Goal: Task Accomplishment & Management: Manage account settings

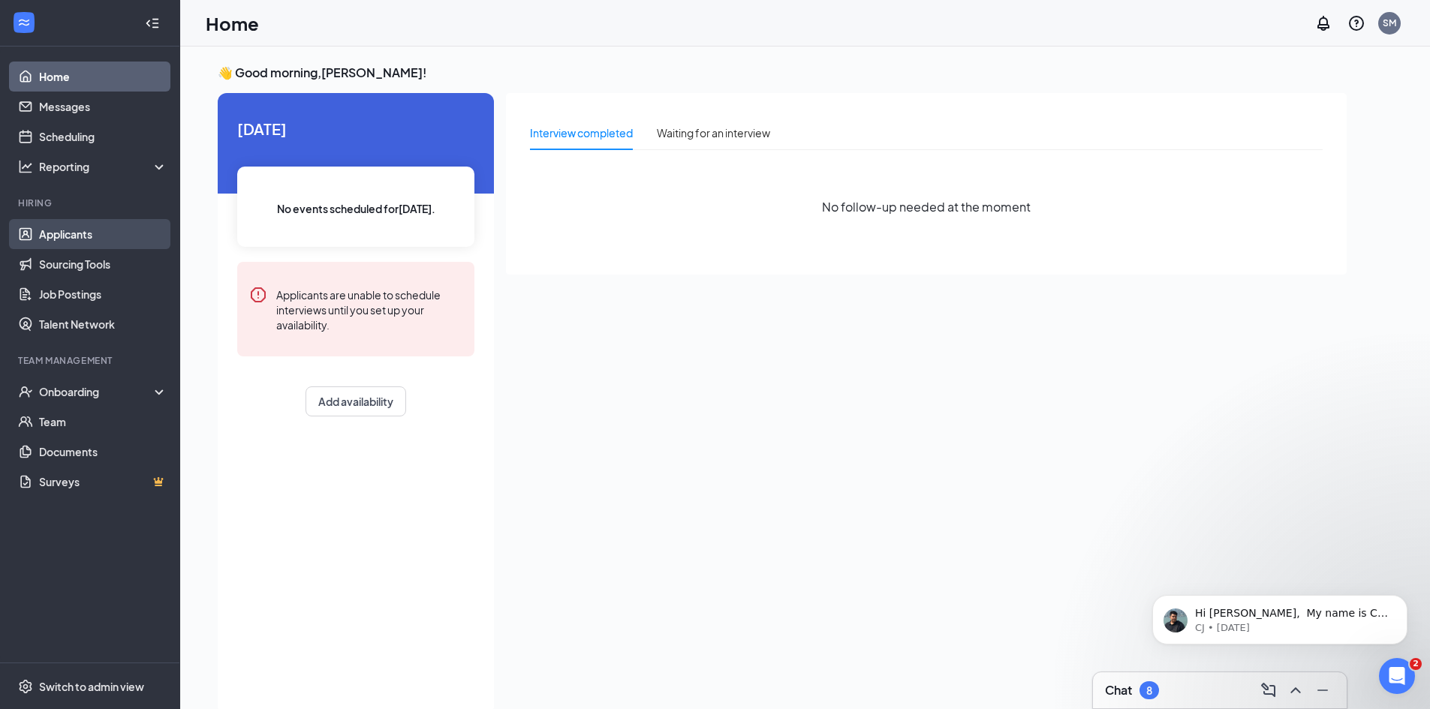
click at [110, 234] on link "Applicants" at bounding box center [103, 234] width 128 height 30
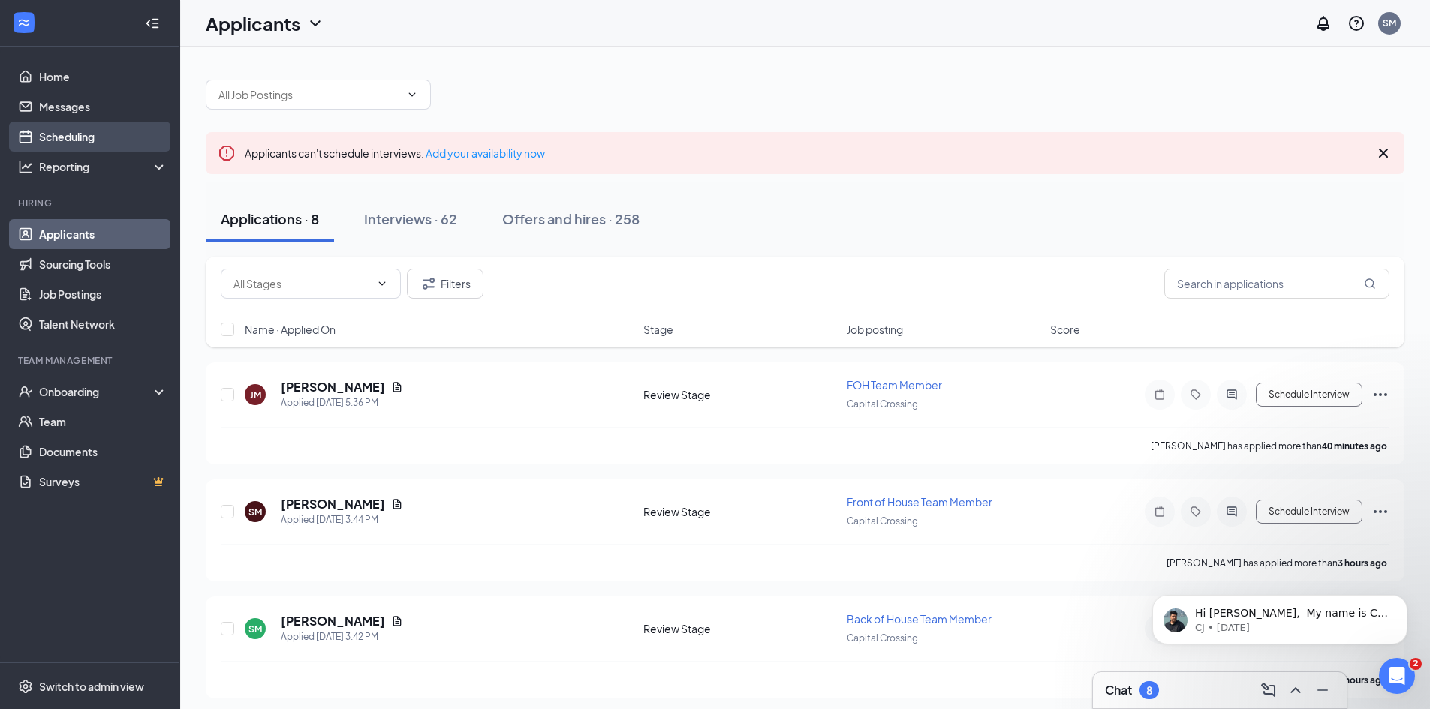
click at [119, 141] on link "Scheduling" at bounding box center [103, 137] width 128 height 30
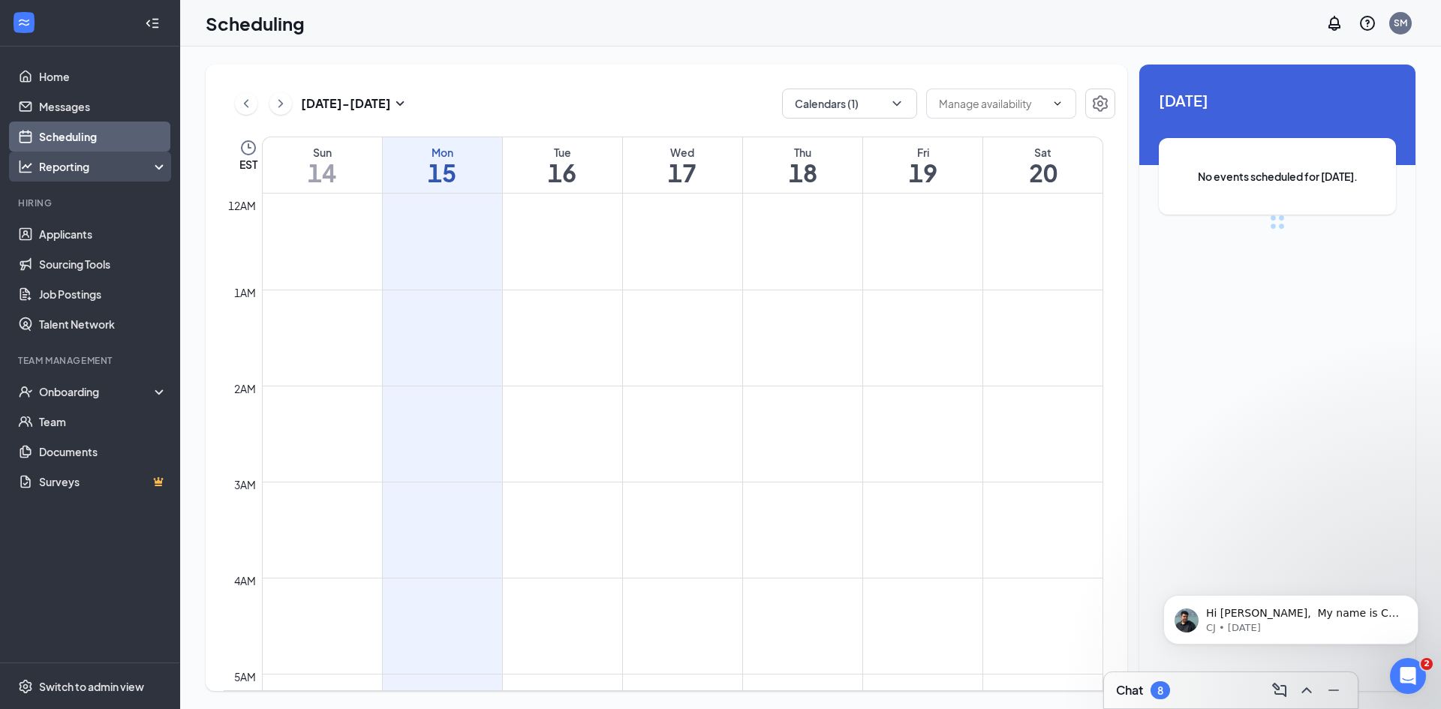
scroll to position [738, 0]
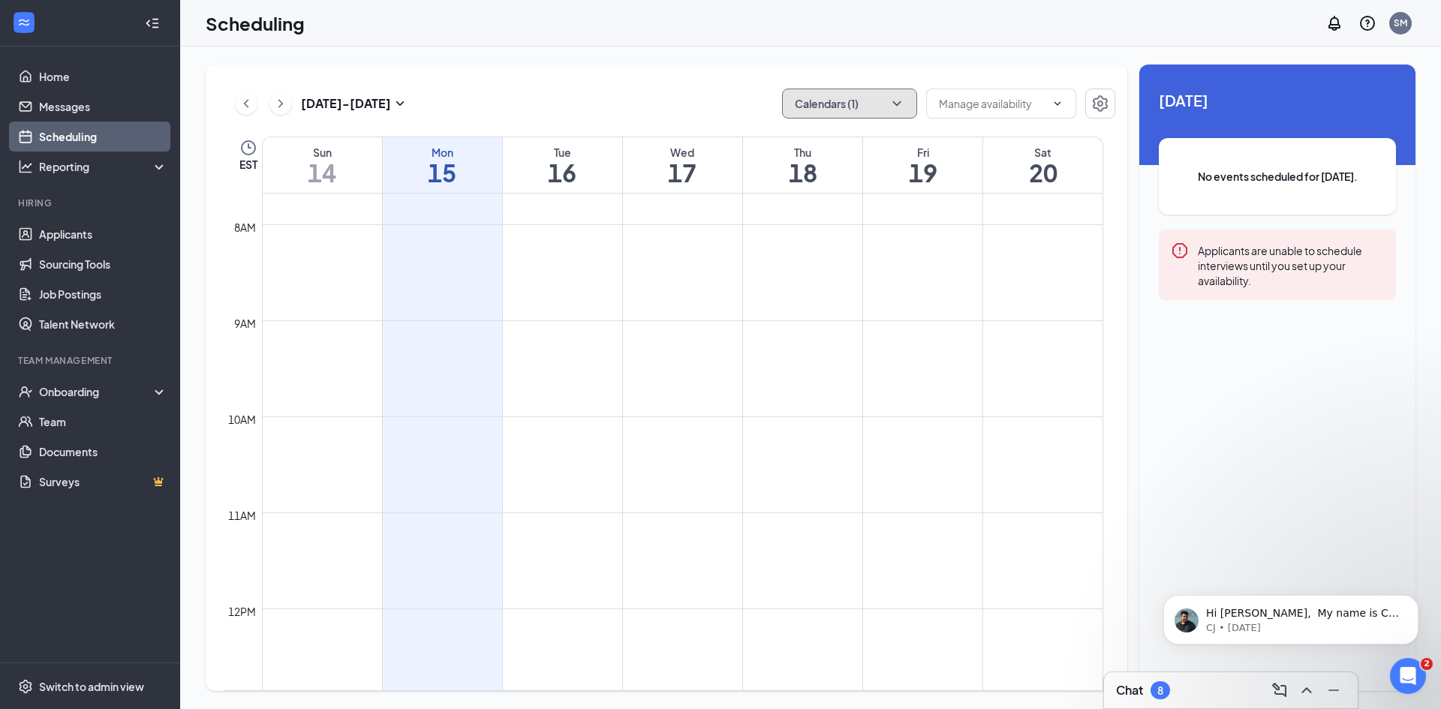
click at [793, 108] on button "Calendars (1)" at bounding box center [849, 104] width 135 height 30
click at [826, 199] on input "[PERSON_NAME]" at bounding box center [847, 204] width 107 height 15
checkbox input "false"
checkbox input "true"
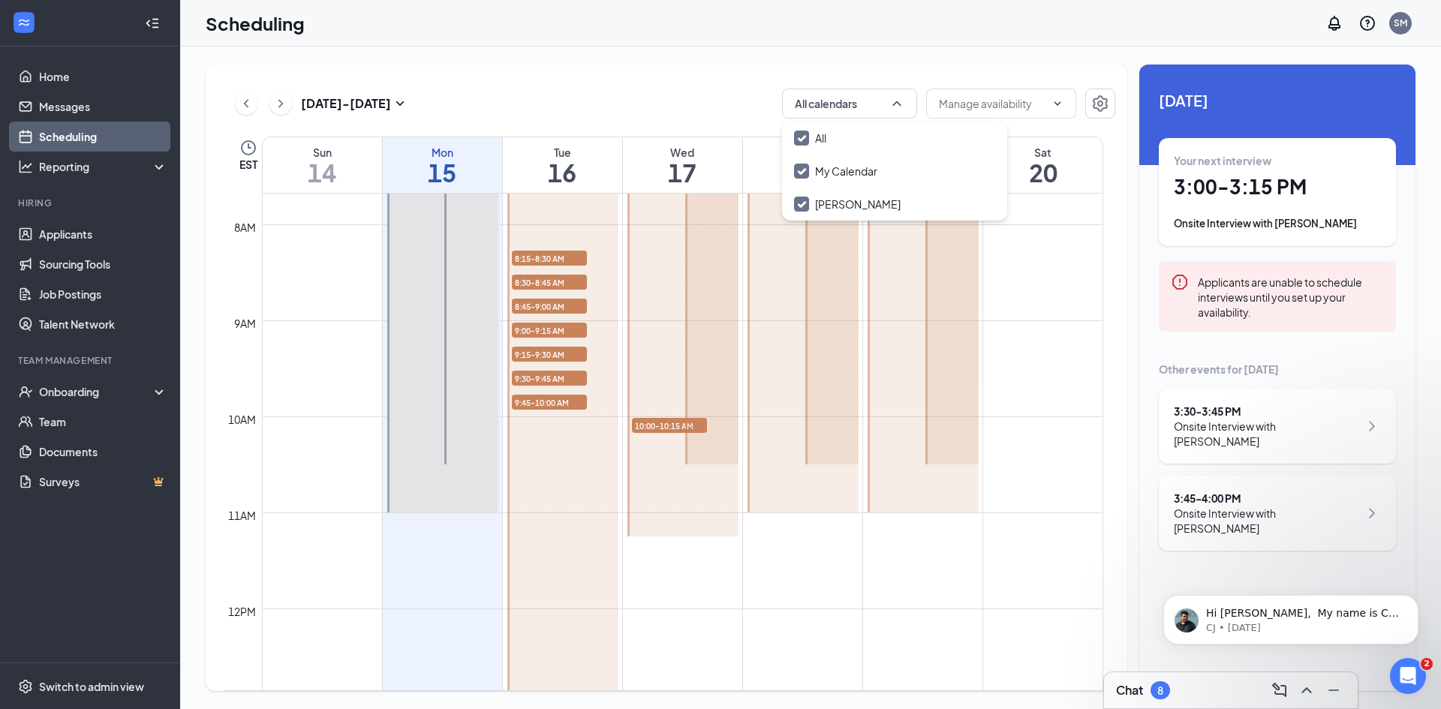
click at [669, 96] on div "[DATE] - [DATE] All calendars" at bounding box center [670, 104] width 892 height 30
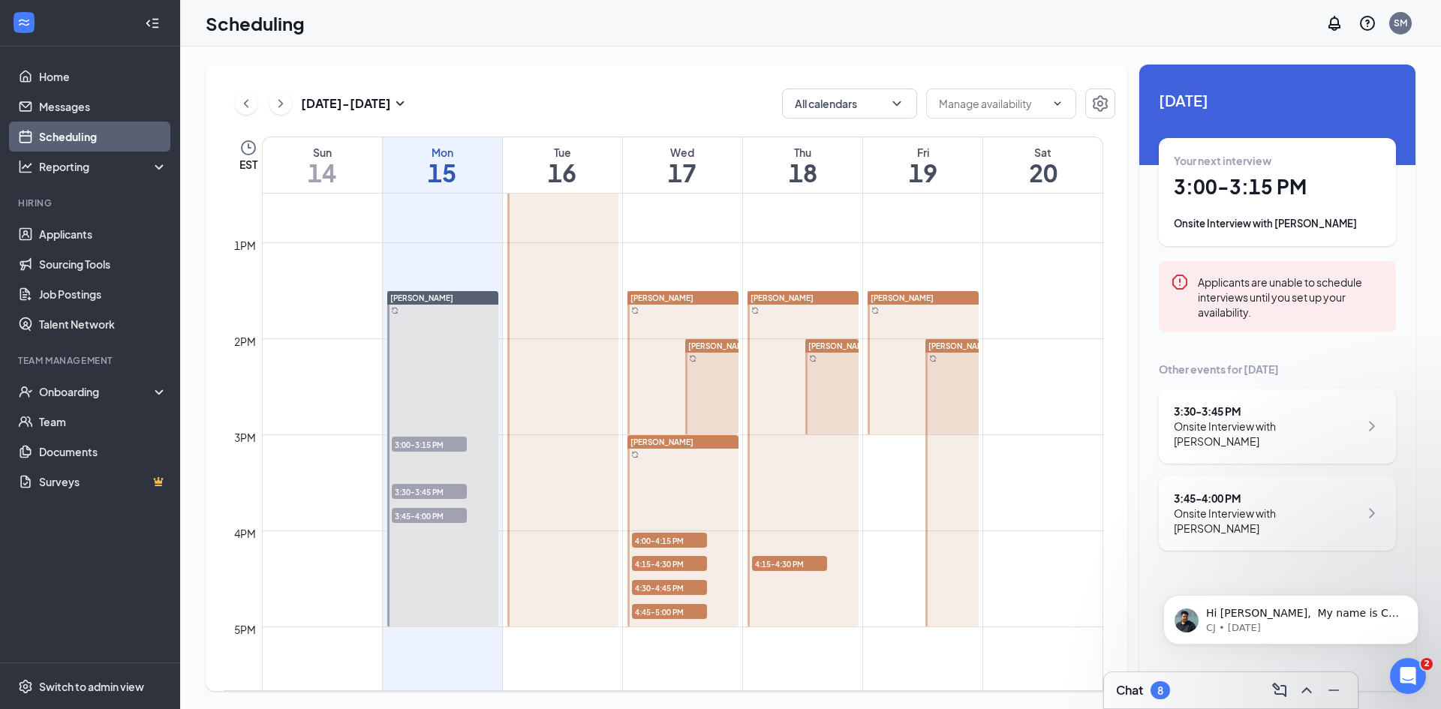
scroll to position [1264, 0]
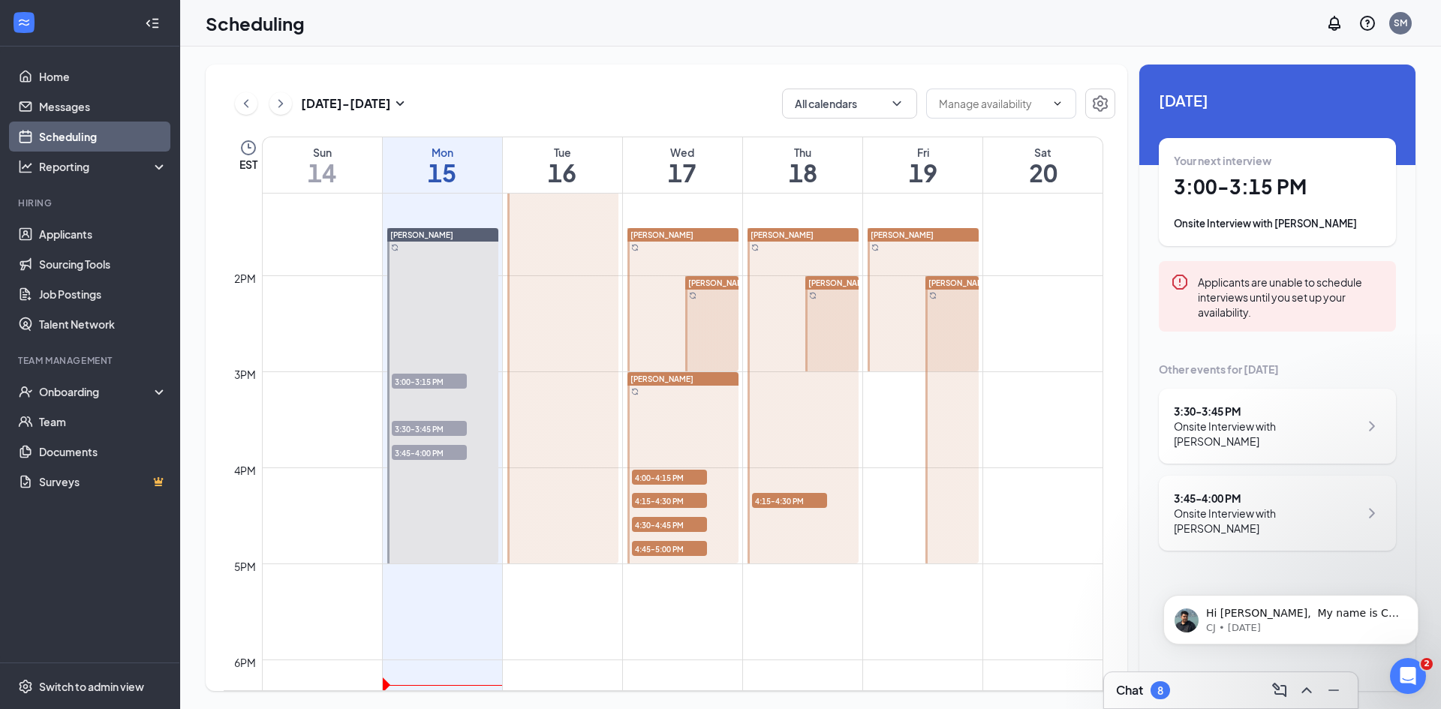
click at [444, 427] on span "3:30-3:45 PM" at bounding box center [429, 428] width 75 height 15
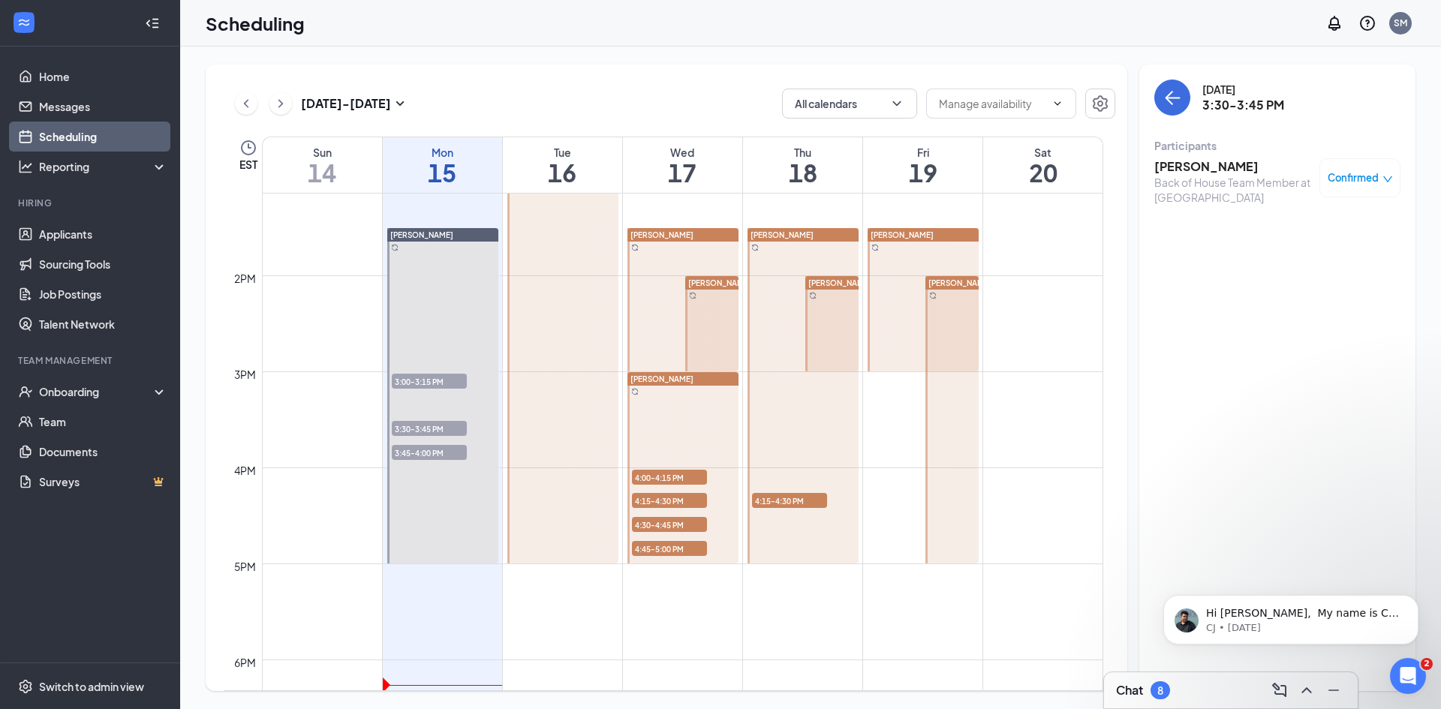
click at [1170, 162] on h3 "[PERSON_NAME]" at bounding box center [1234, 166] width 158 height 17
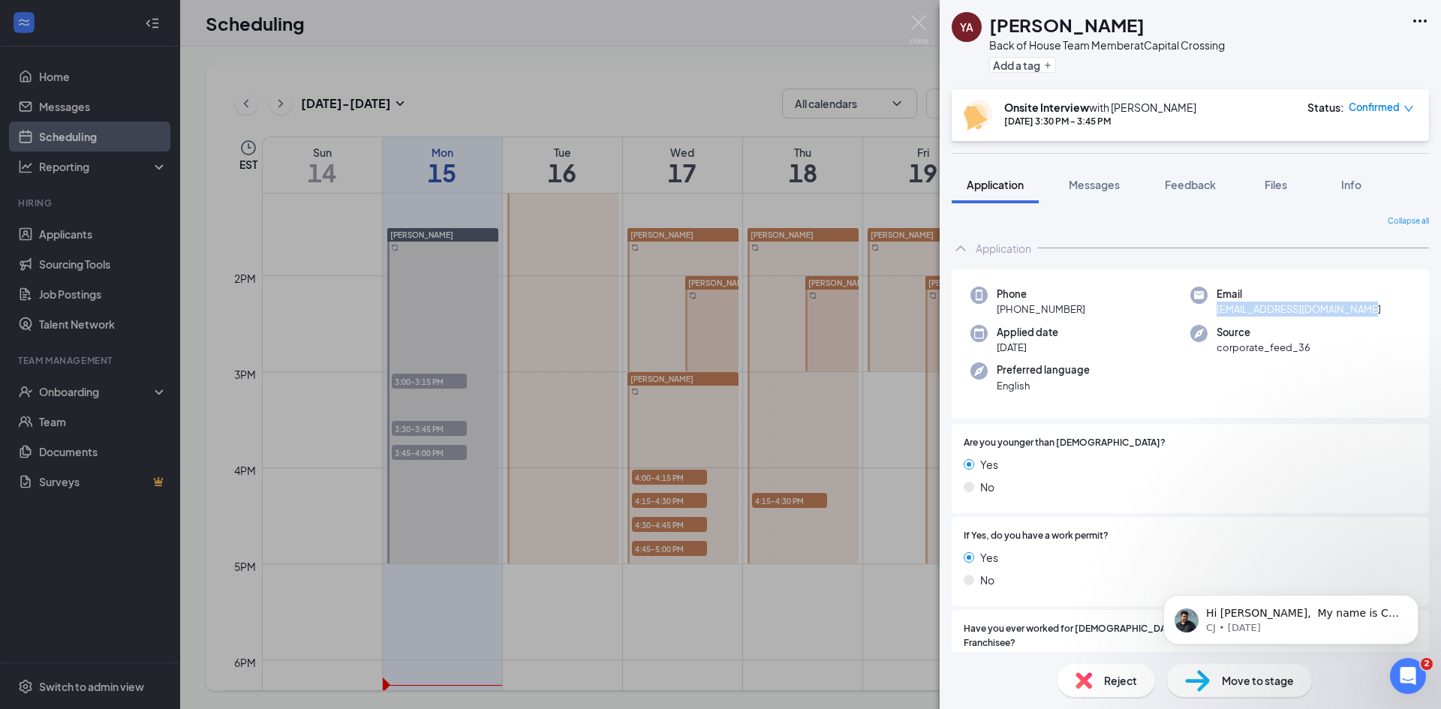
drag, startPoint x: 1212, startPoint y: 311, endPoint x: 1370, endPoint y: 308, distance: 157.7
click at [1370, 308] on div "Email [EMAIL_ADDRESS][DOMAIN_NAME]" at bounding box center [1301, 302] width 220 height 31
copy span "[EMAIL_ADDRESS][DOMAIN_NAME]"
click at [433, 336] on div "YA [PERSON_NAME] Back of House Team Member at [GEOGRAPHIC_DATA] Add a tag Onsit…" at bounding box center [720, 354] width 1441 height 709
click at [447, 461] on div "YA [PERSON_NAME] Back of House Team Member at [GEOGRAPHIC_DATA] Add a tag Onsit…" at bounding box center [720, 354] width 1441 height 709
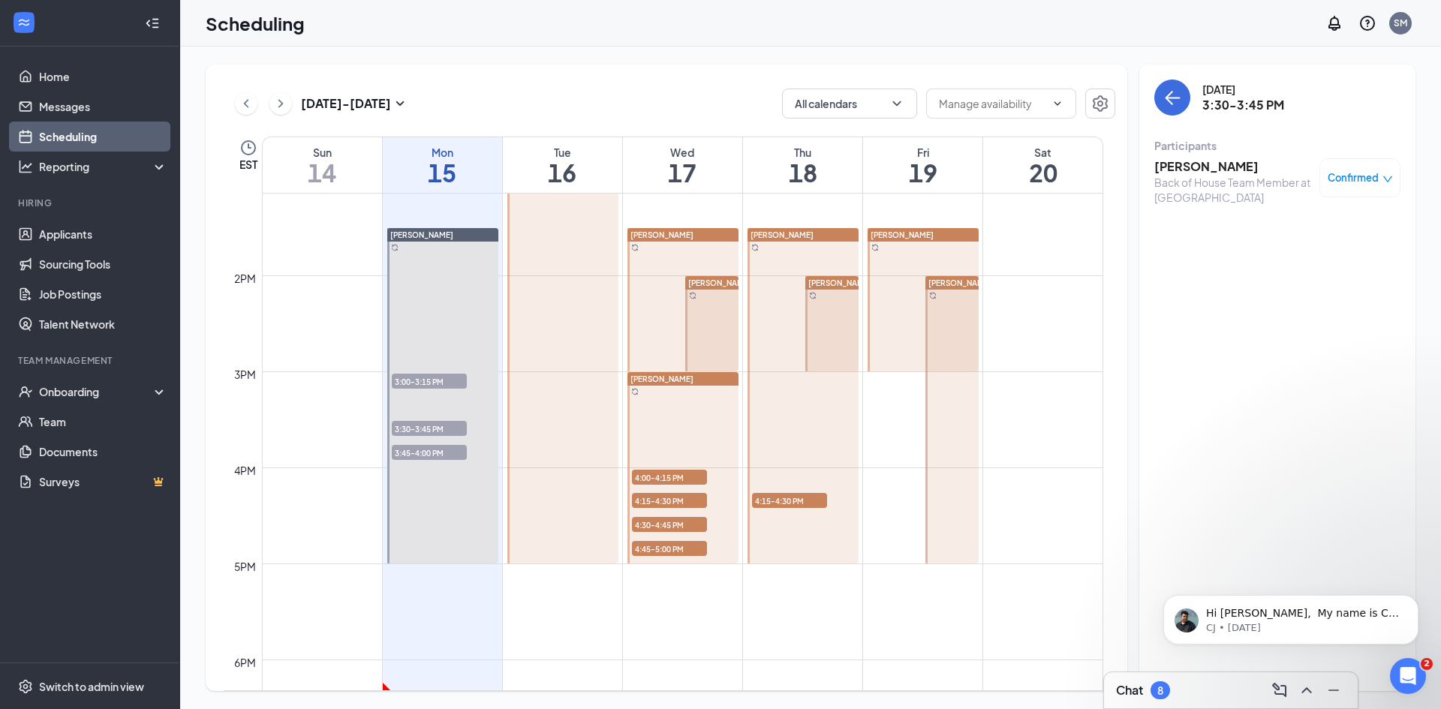
click at [443, 452] on span "3:45-4:00 PM" at bounding box center [429, 452] width 75 height 15
click at [1189, 175] on div "FOH Team Member at [GEOGRAPHIC_DATA]" at bounding box center [1234, 190] width 158 height 30
click at [1194, 162] on h3 "[PERSON_NAME]" at bounding box center [1234, 166] width 158 height 17
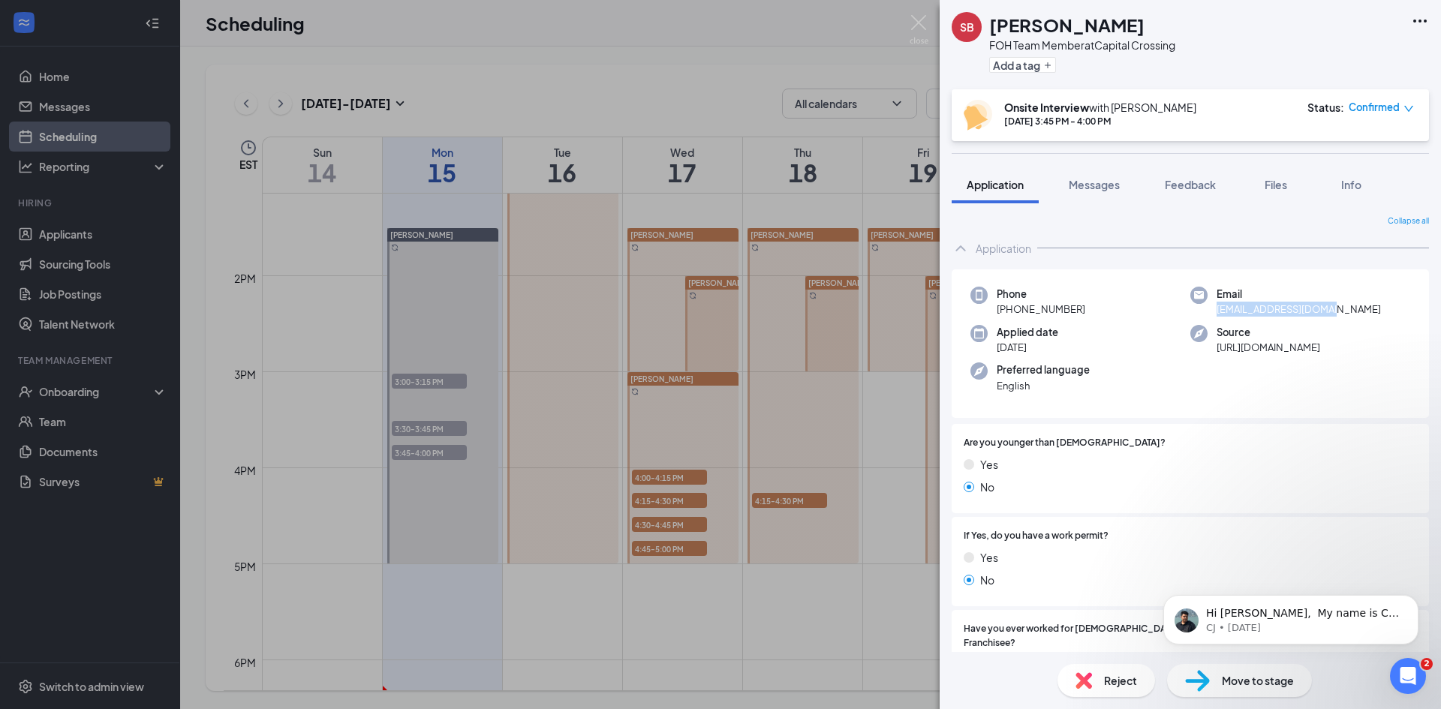
drag, startPoint x: 1208, startPoint y: 312, endPoint x: 1336, endPoint y: 308, distance: 128.4
click at [1336, 308] on div "Email [EMAIL_ADDRESS][DOMAIN_NAME]" at bounding box center [1301, 302] width 220 height 31
copy span "[EMAIL_ADDRESS][DOMAIN_NAME]"
click at [779, 190] on div "SB [PERSON_NAME] FOH Team Member at [GEOGRAPHIC_DATA] Add a tag Onsite Intervie…" at bounding box center [720, 354] width 1441 height 709
click at [281, 290] on div "SB [PERSON_NAME] FOH Team Member at [GEOGRAPHIC_DATA] Add a tag Onsite Intervie…" at bounding box center [720, 354] width 1441 height 709
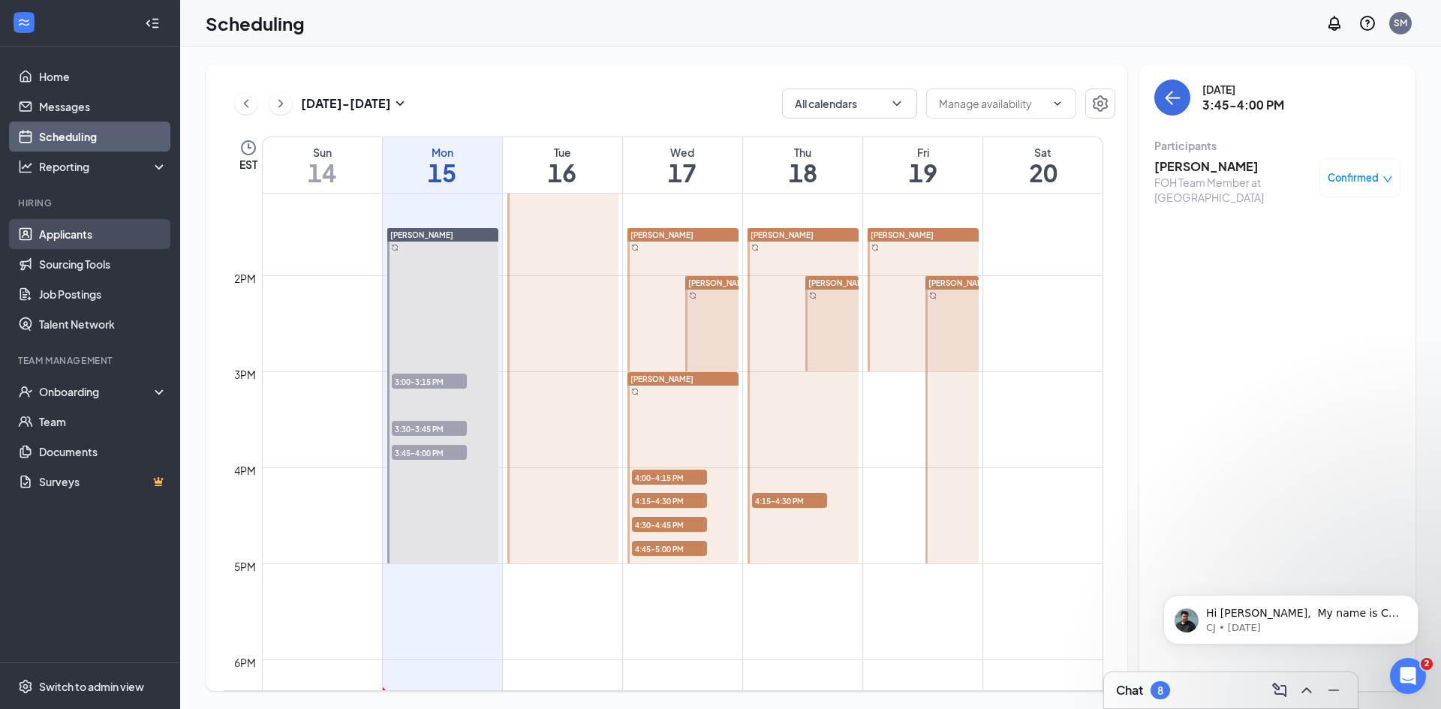
click at [121, 237] on link "Applicants" at bounding box center [103, 234] width 128 height 30
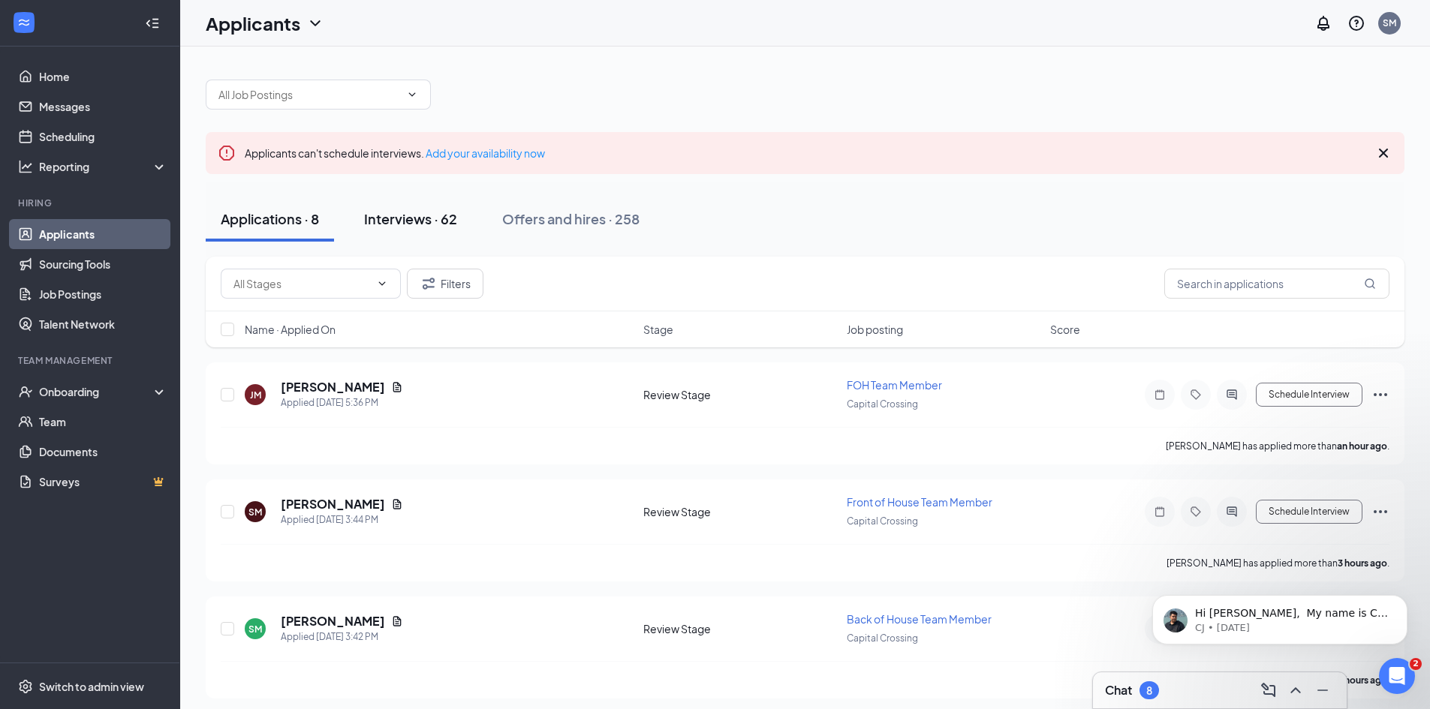
click at [412, 232] on button "Interviews · 62" at bounding box center [410, 219] width 123 height 45
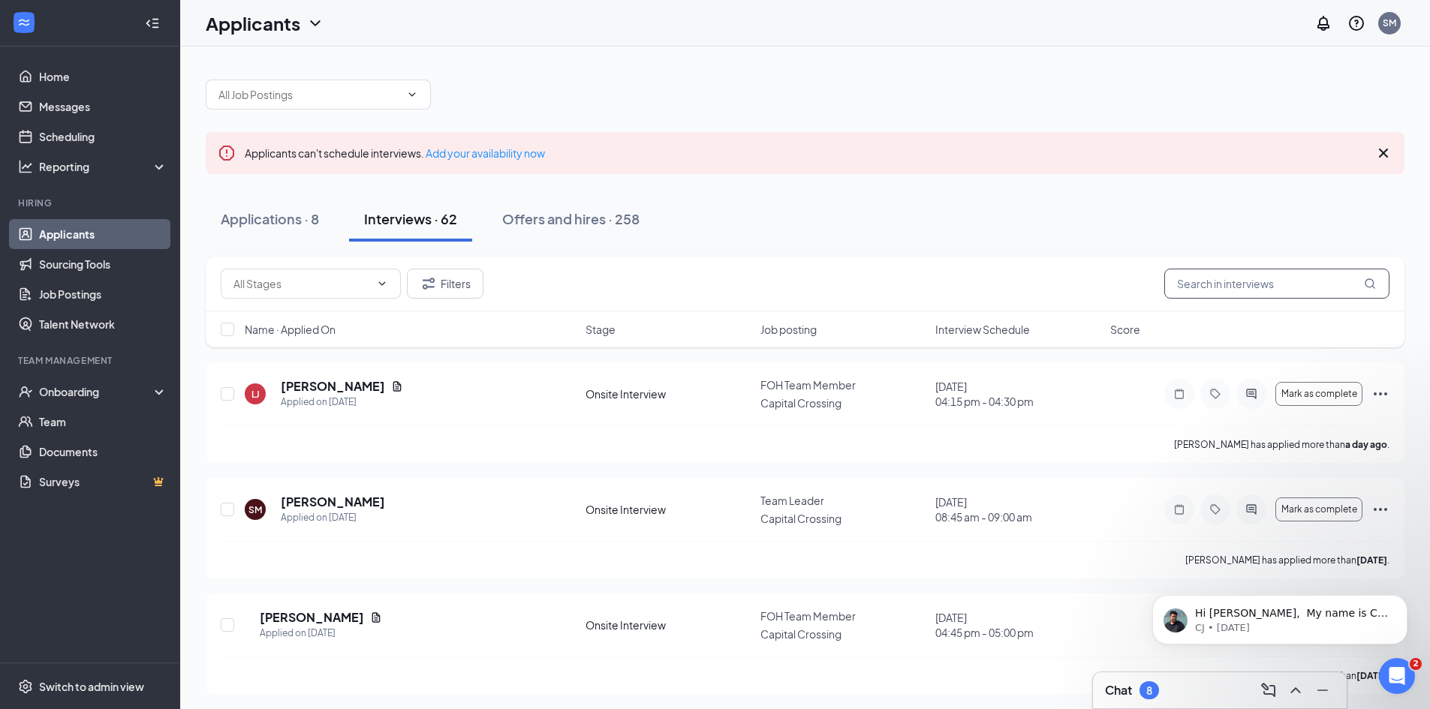
click at [1197, 291] on input "text" at bounding box center [1276, 284] width 225 height 30
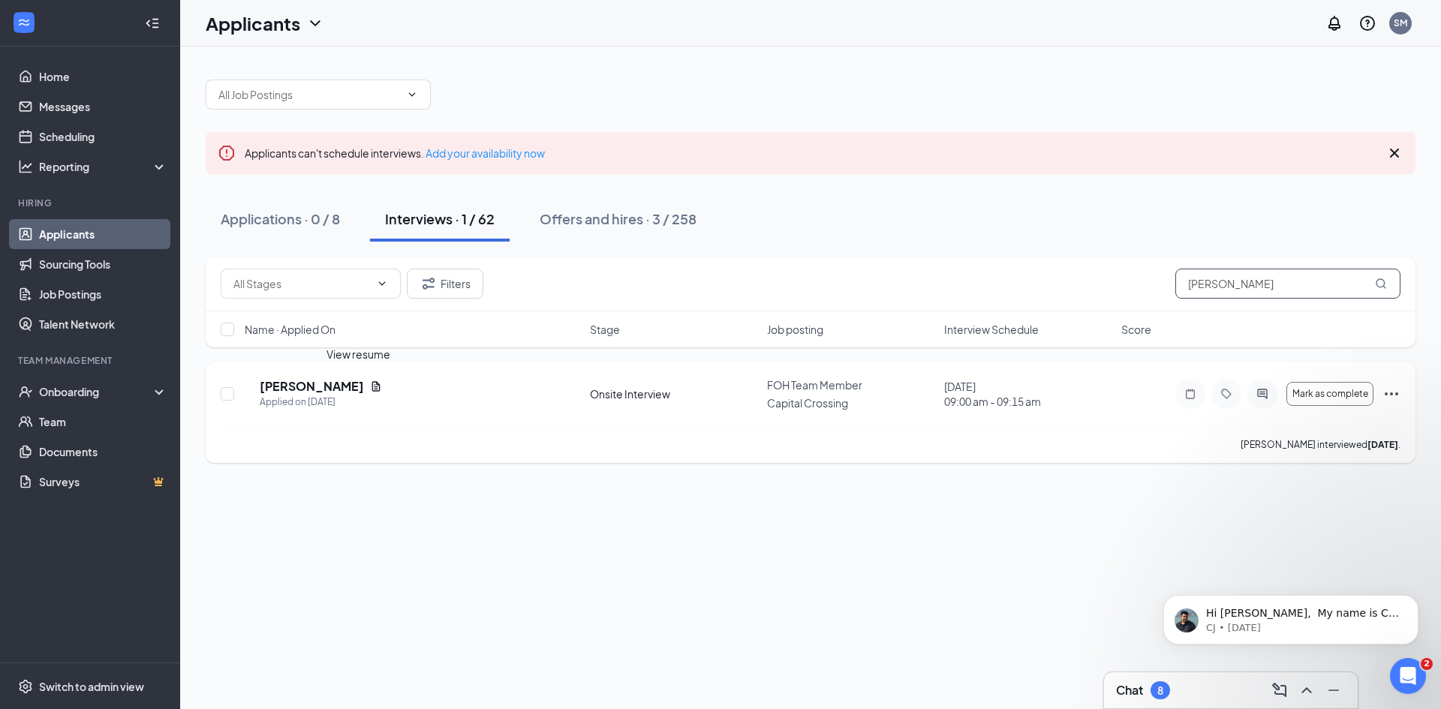
type input "[PERSON_NAME]"
click at [370, 387] on icon "Document" at bounding box center [376, 387] width 12 height 12
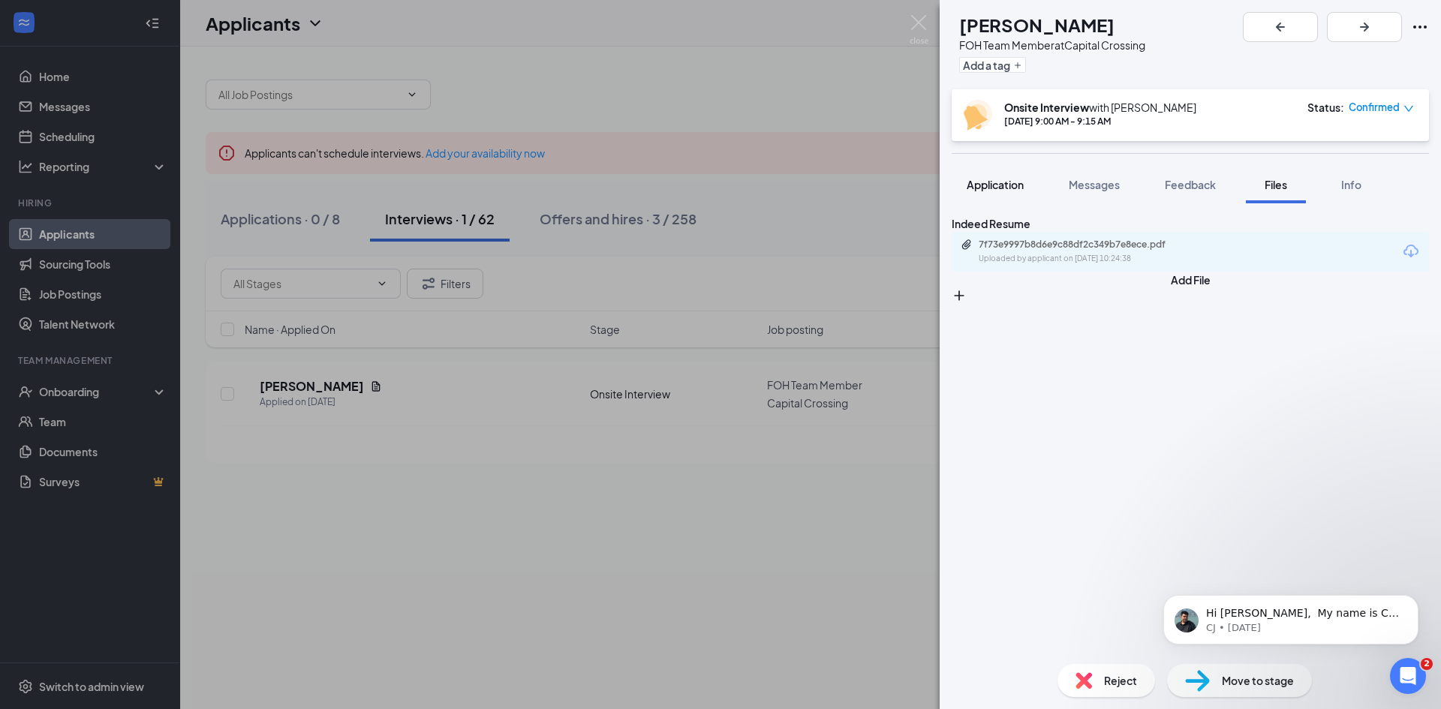
click at [1014, 184] on span "Application" at bounding box center [995, 185] width 57 height 14
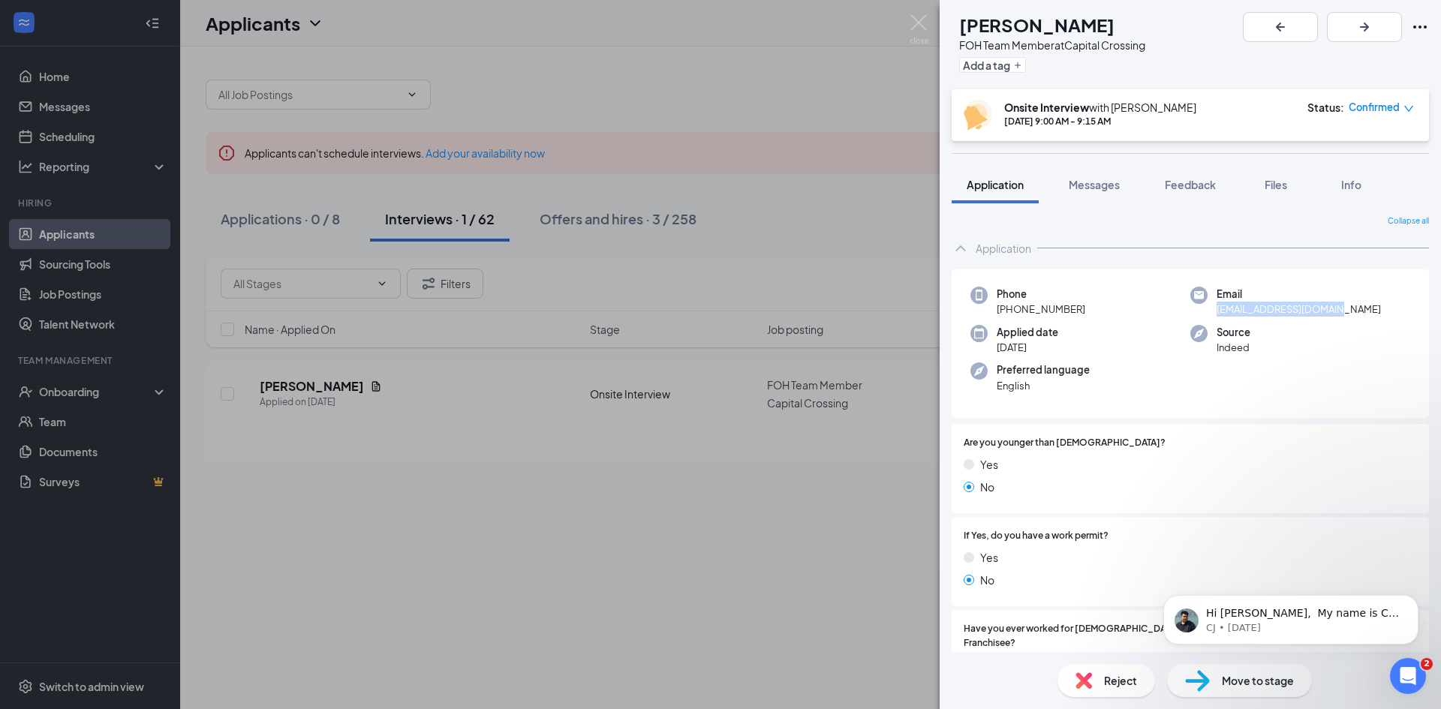
drag, startPoint x: 1331, startPoint y: 308, endPoint x: 1206, endPoint y: 312, distance: 124.7
click at [1206, 312] on div "Email [EMAIL_ADDRESS][DOMAIN_NAME]" at bounding box center [1301, 302] width 220 height 31
copy span "[EMAIL_ADDRESS][DOMAIN_NAME]"
click at [731, 287] on div "DB [PERSON_NAME] FOH Team Member at [GEOGRAPHIC_DATA] Add a tag Onsite Intervie…" at bounding box center [720, 354] width 1441 height 709
